Goal: Task Accomplishment & Management: Complete application form

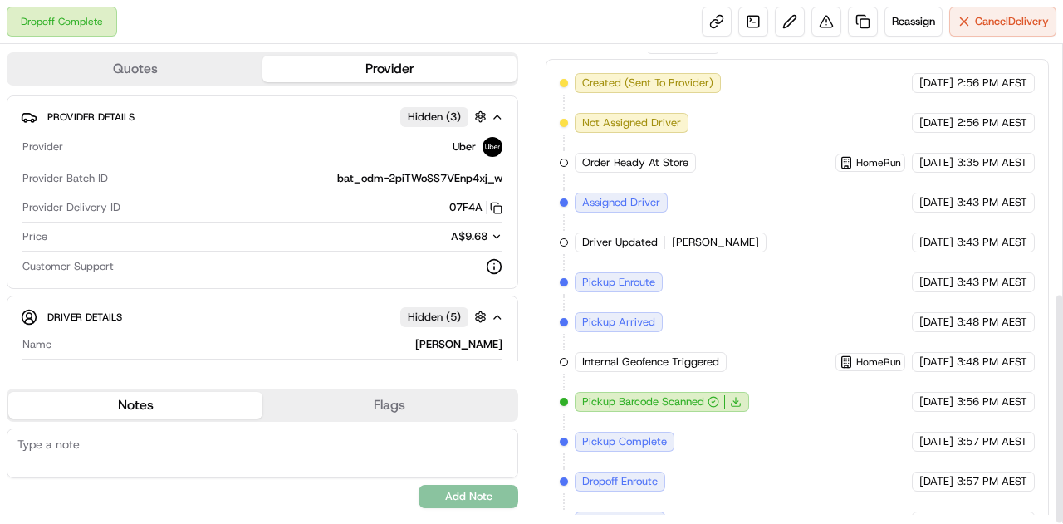
scroll to position [510, 0]
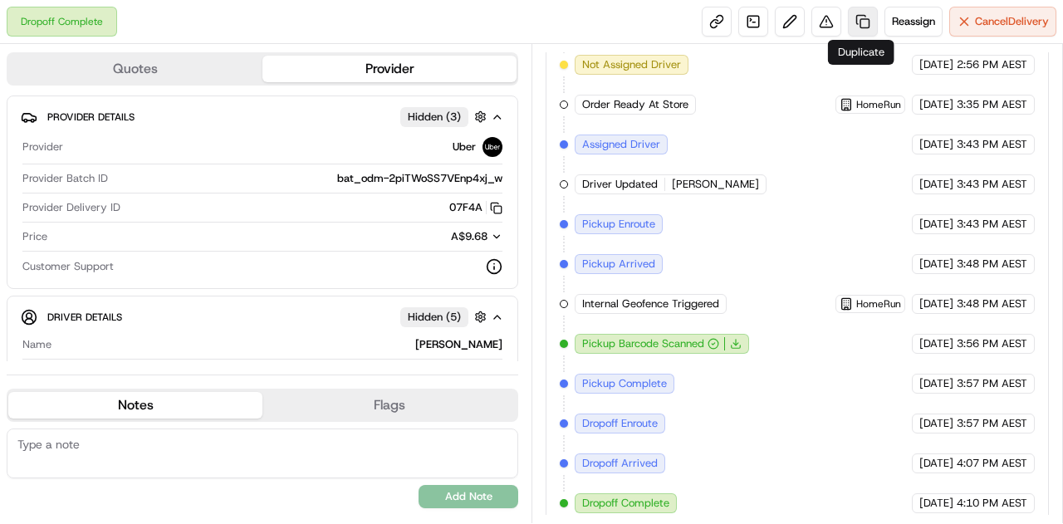
click at [865, 14] on link at bounding box center [863, 22] width 30 height 30
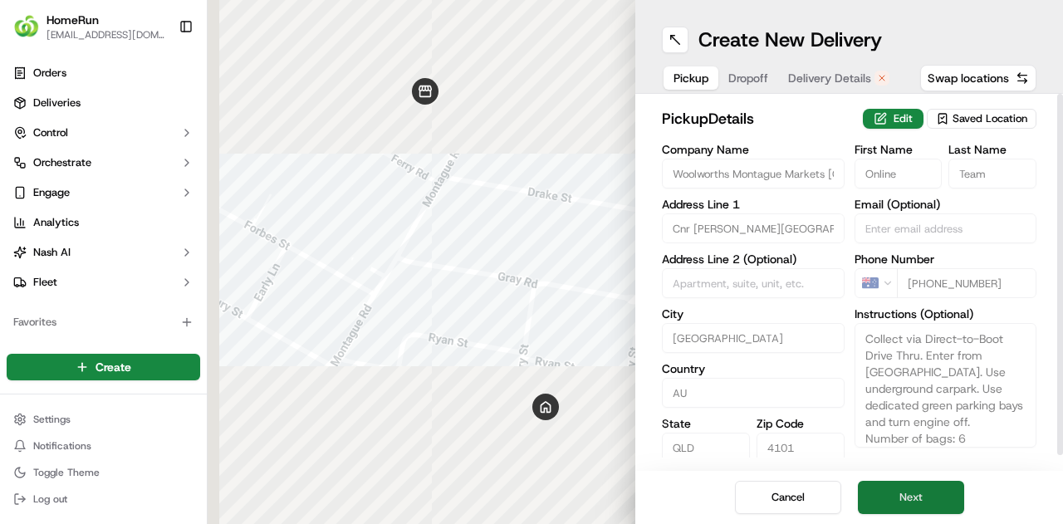
click at [902, 485] on button "Next" at bounding box center [911, 497] width 106 height 33
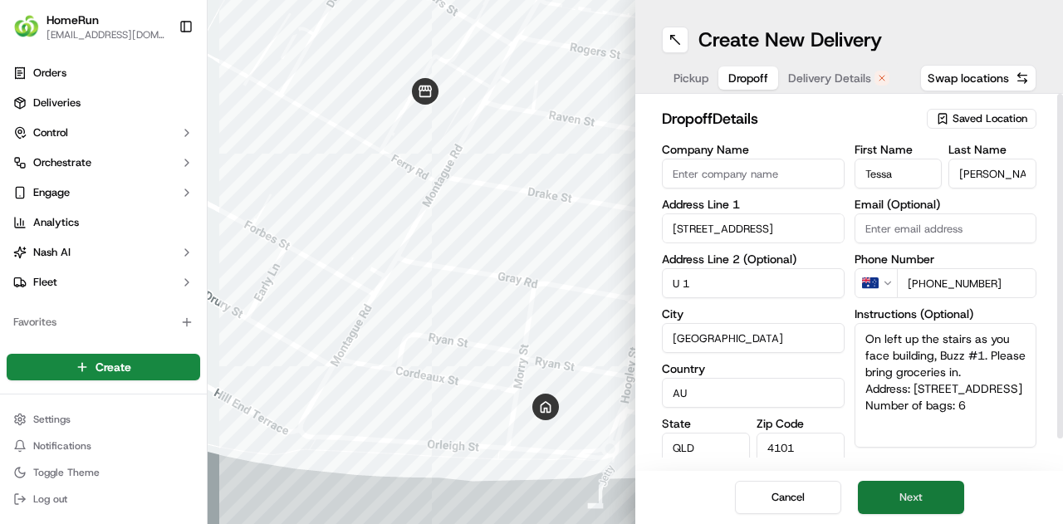
click at [902, 485] on button "Next" at bounding box center [911, 497] width 106 height 33
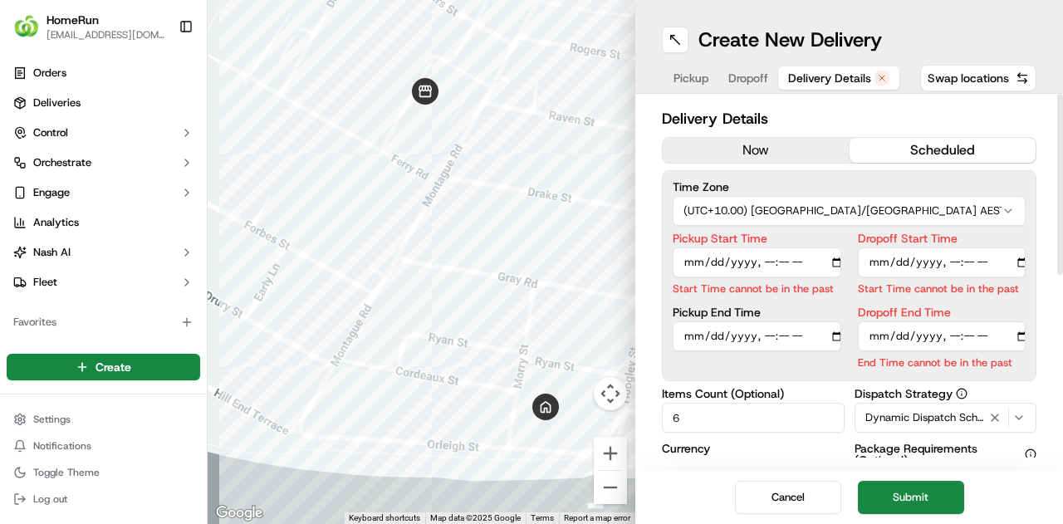
click at [743, 145] on button "now" at bounding box center [756, 150] width 187 height 25
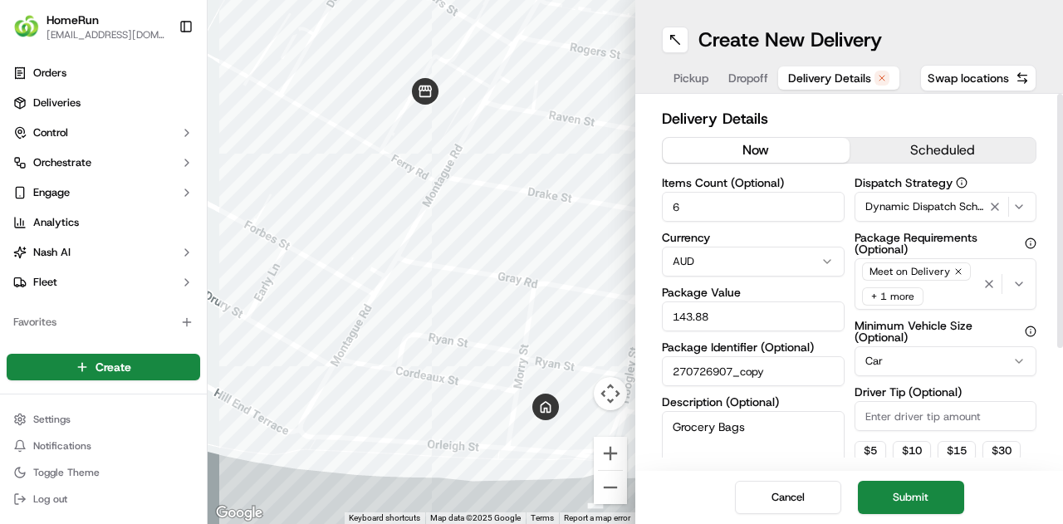
click at [756, 151] on button "now" at bounding box center [756, 150] width 187 height 25
click at [898, 497] on button "Submit" at bounding box center [911, 497] width 106 height 33
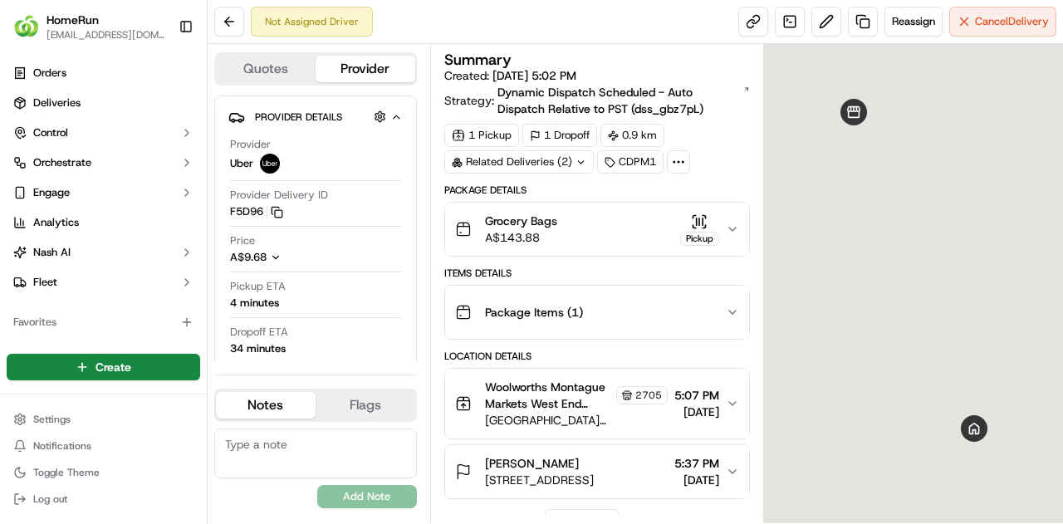
click at [263, 450] on textarea at bounding box center [315, 453] width 203 height 50
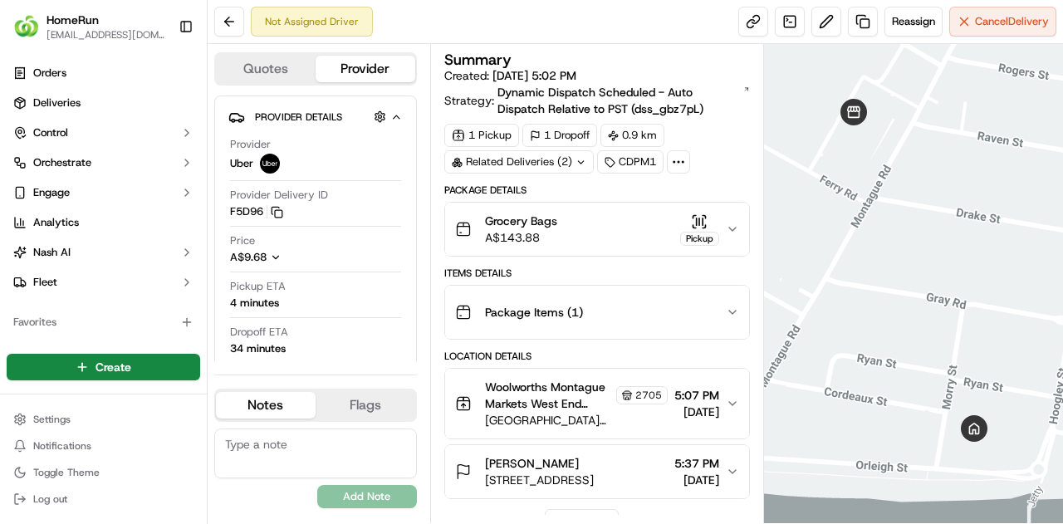
paste textarea "On left up the stairs as you face building, Buzz #1. Please bring groceries in."
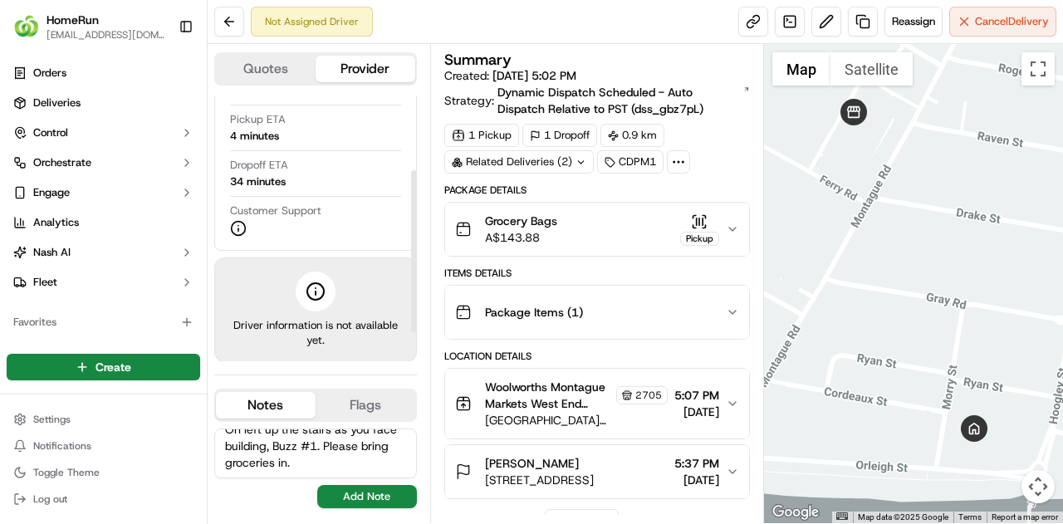
scroll to position [169, 0]
type textarea "On left up the stairs as you face building, Buzz #1. Please bring groceries in."
click at [374, 503] on button "Add Note" at bounding box center [367, 496] width 100 height 23
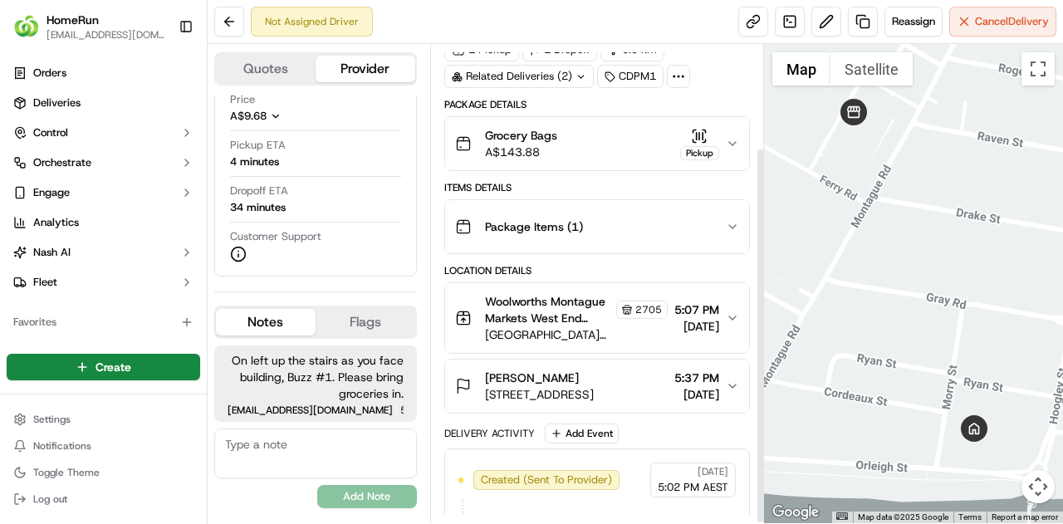
scroll to position [131, 0]
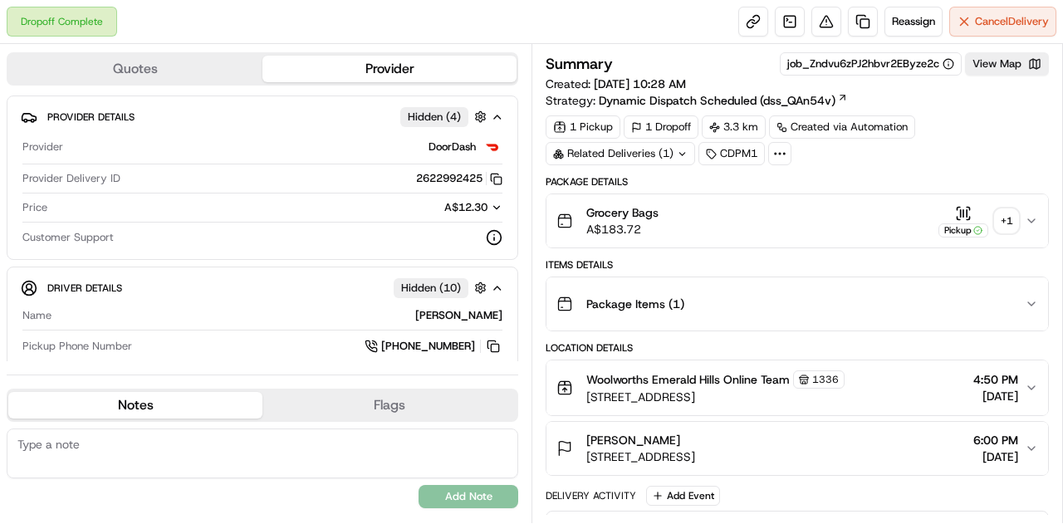
click at [1000, 228] on div "+ 1" at bounding box center [1006, 220] width 23 height 23
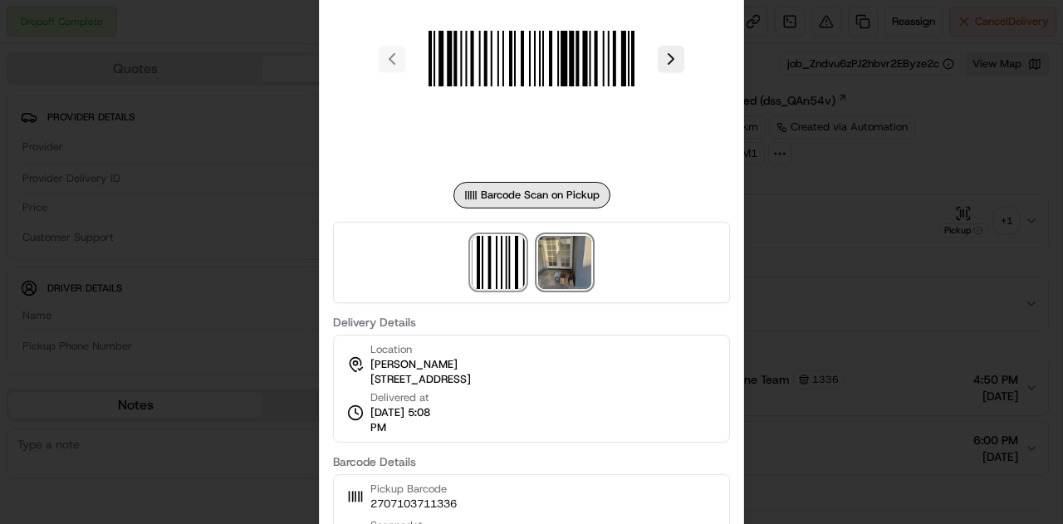
click at [568, 275] on img at bounding box center [564, 262] width 53 height 53
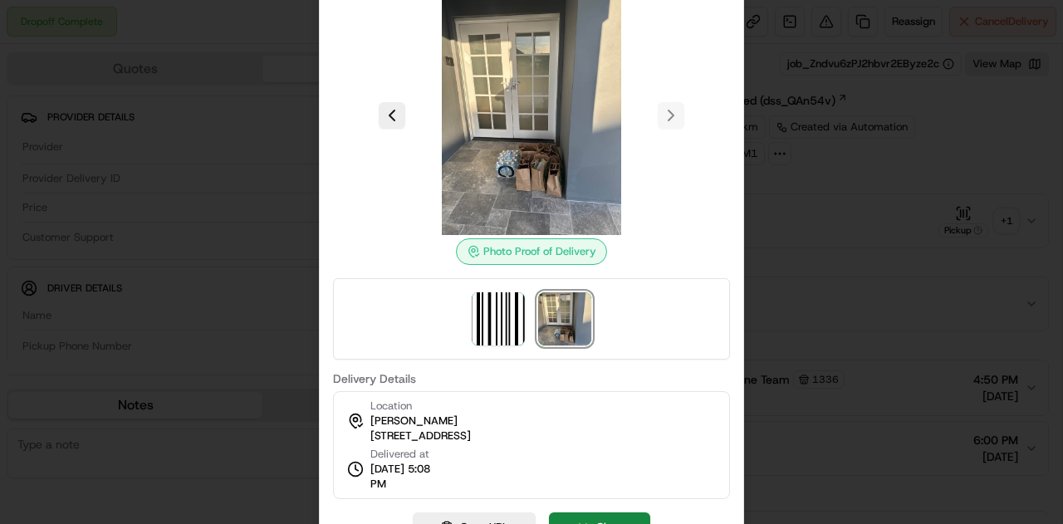
click at [821, 286] on div at bounding box center [531, 262] width 1063 height 524
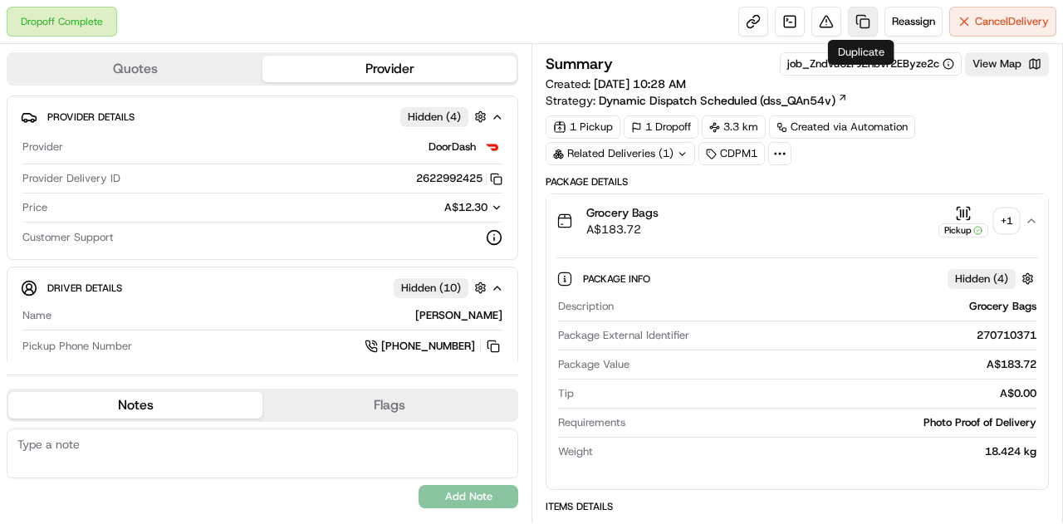
click at [864, 22] on link at bounding box center [863, 22] width 30 height 30
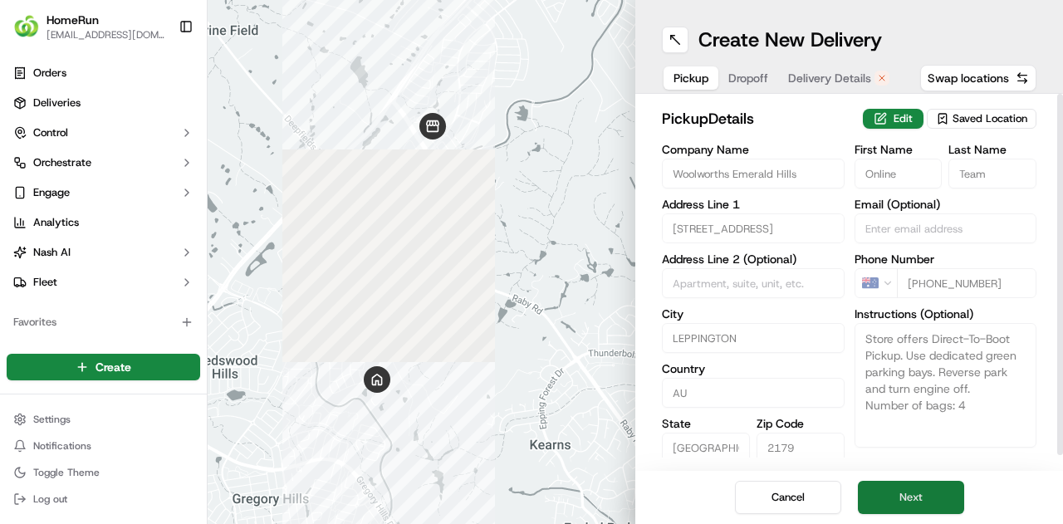
click at [903, 487] on button "Next" at bounding box center [911, 497] width 106 height 33
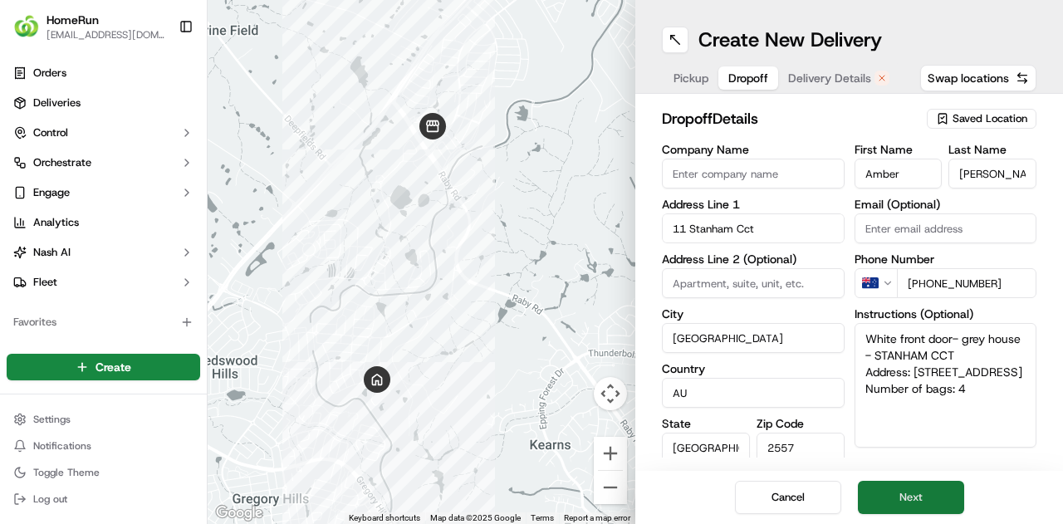
click at [903, 487] on button "Next" at bounding box center [911, 497] width 106 height 33
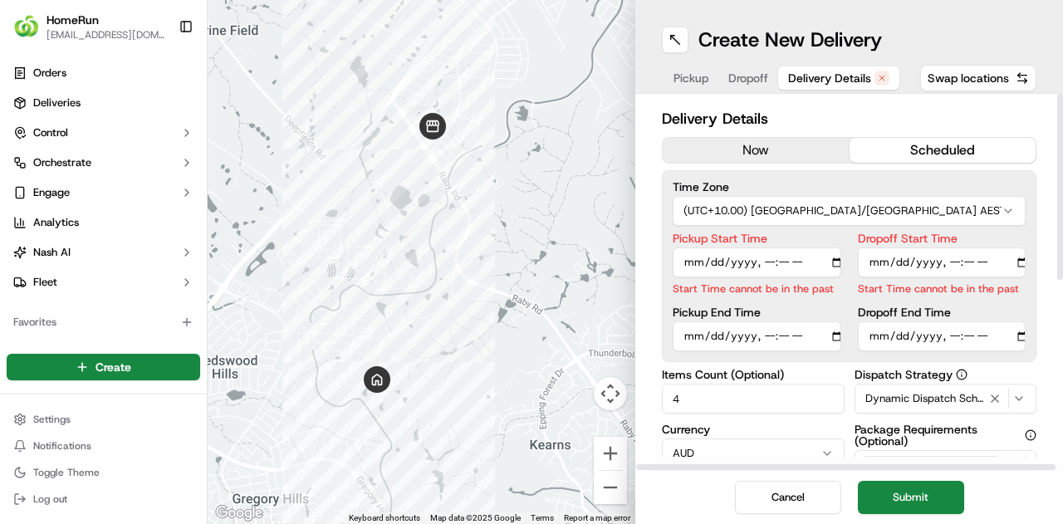
click at [779, 147] on button "now" at bounding box center [756, 150] width 187 height 25
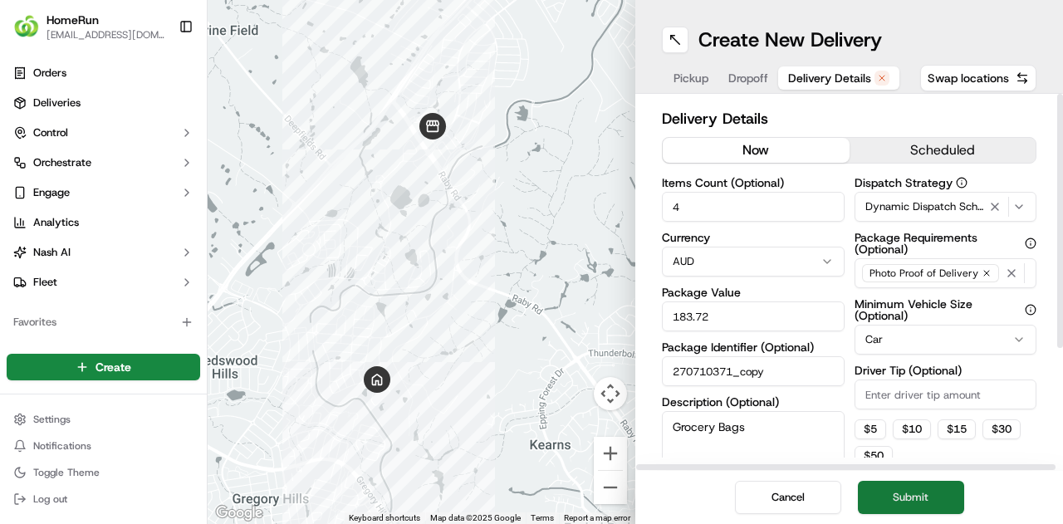
click at [893, 494] on button "Submit" at bounding box center [911, 497] width 106 height 33
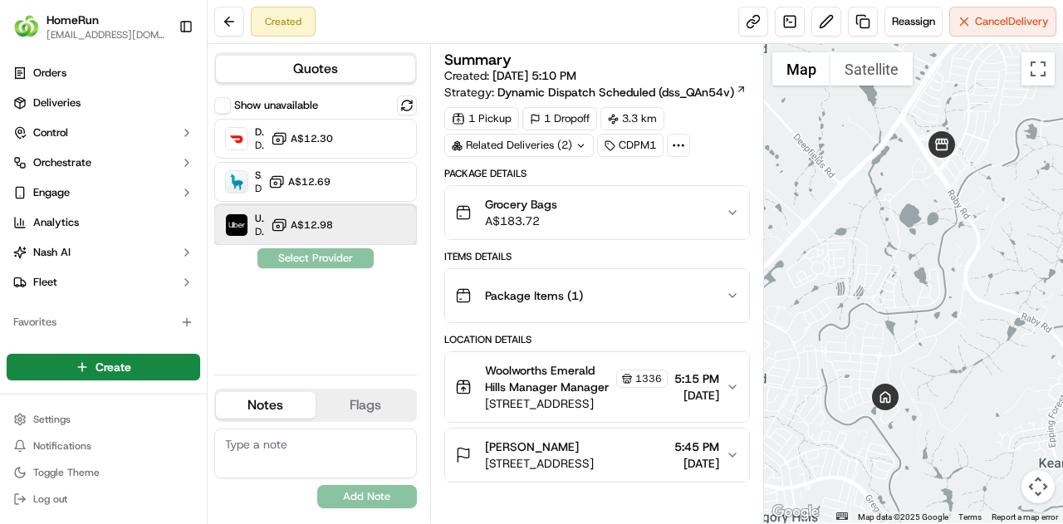
click at [335, 218] on div "Uber Dropoff ETA 37 minutes A$12.98" at bounding box center [315, 225] width 203 height 40
click at [329, 257] on button "Assign Provider" at bounding box center [316, 258] width 118 height 20
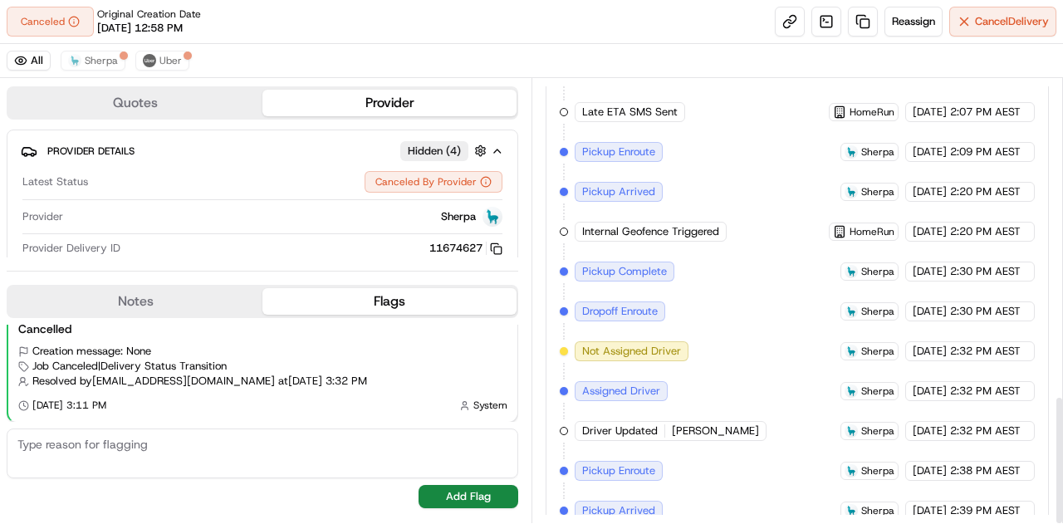
scroll to position [1094, 0]
